Goal: Information Seeking & Learning: Learn about a topic

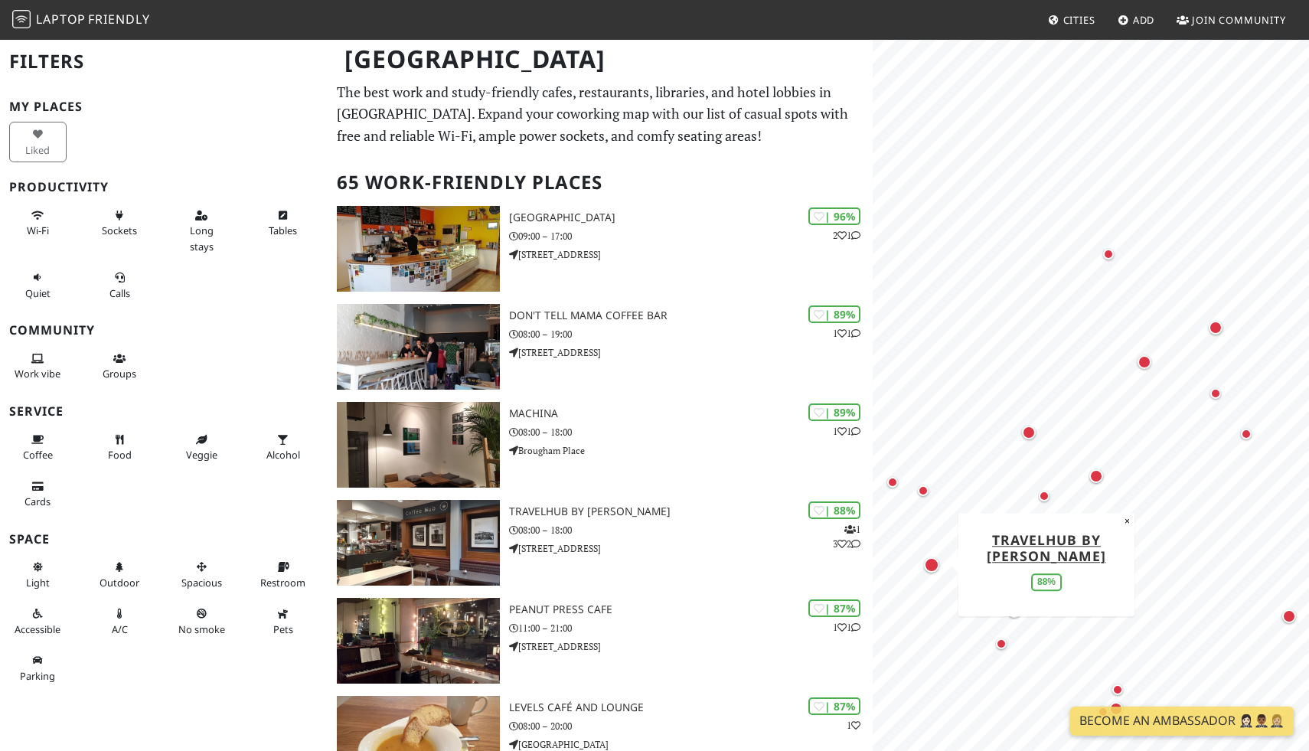
click at [932, 566] on div "Map marker" at bounding box center [931, 564] width 15 height 15
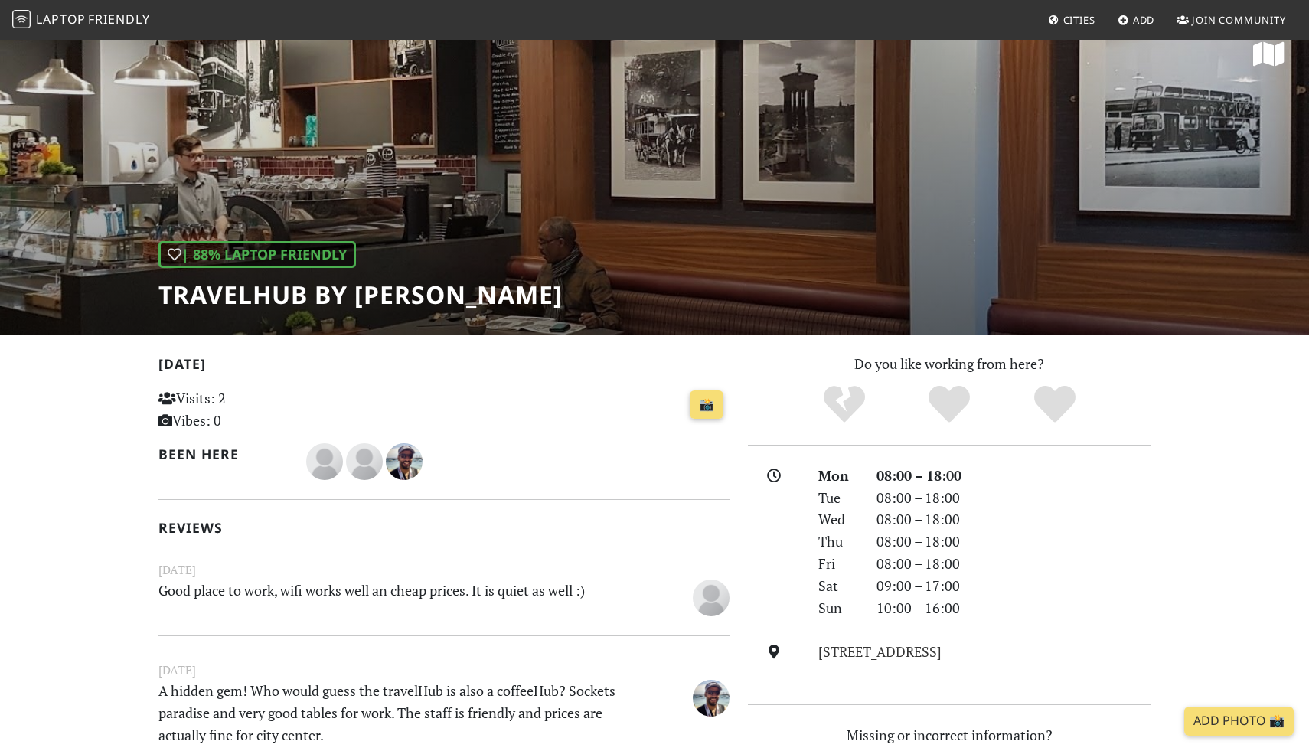
scroll to position [24, 0]
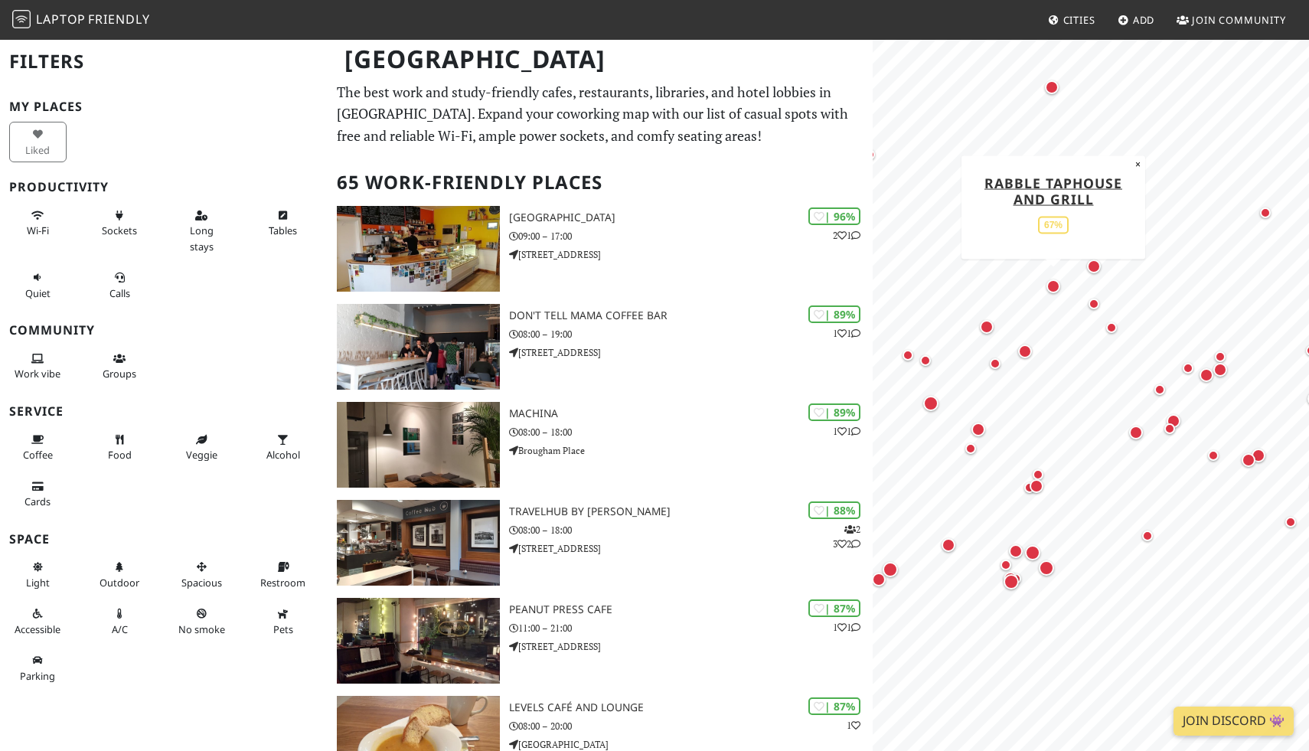
click at [1057, 286] on div "Map marker" at bounding box center [1053, 286] width 14 height 14
